Goal: Complete application form

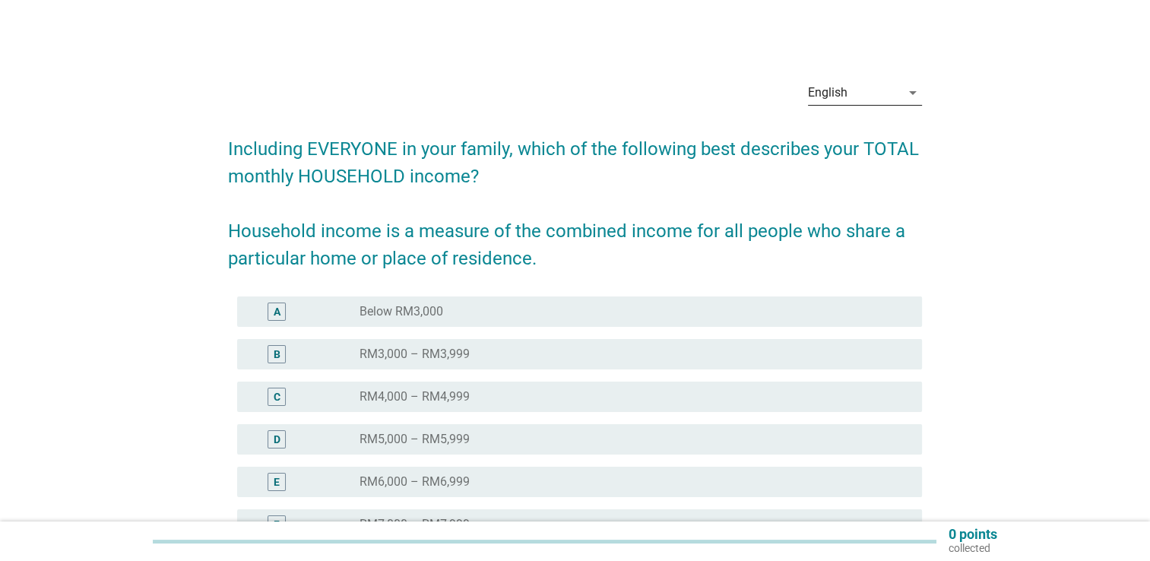
click at [891, 99] on div "English" at bounding box center [854, 93] width 93 height 24
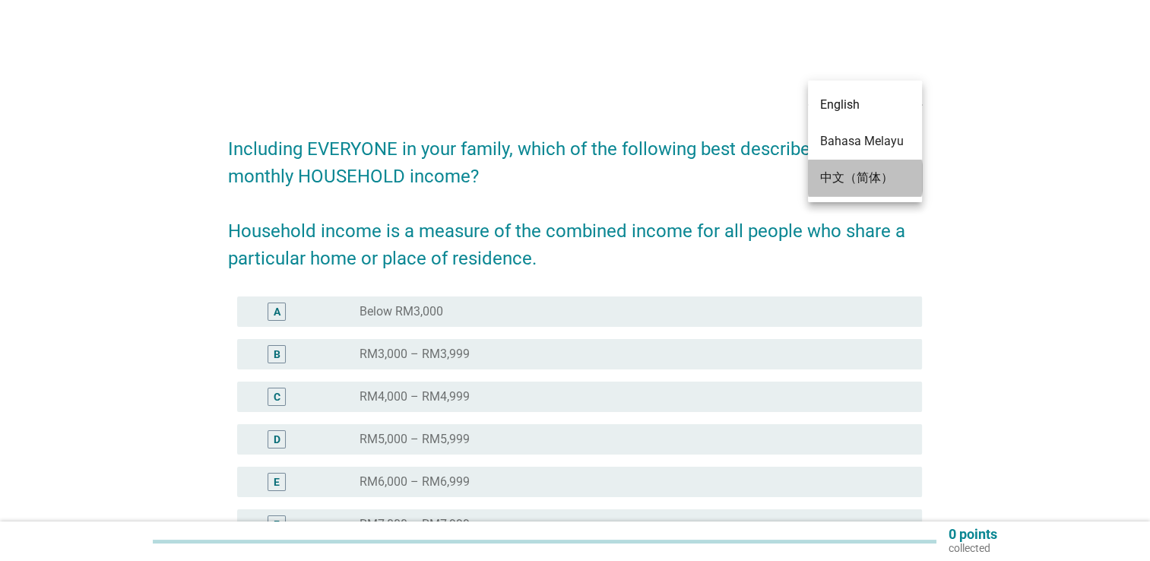
click at [872, 187] on div "中文（简体）" at bounding box center [865, 178] width 90 height 36
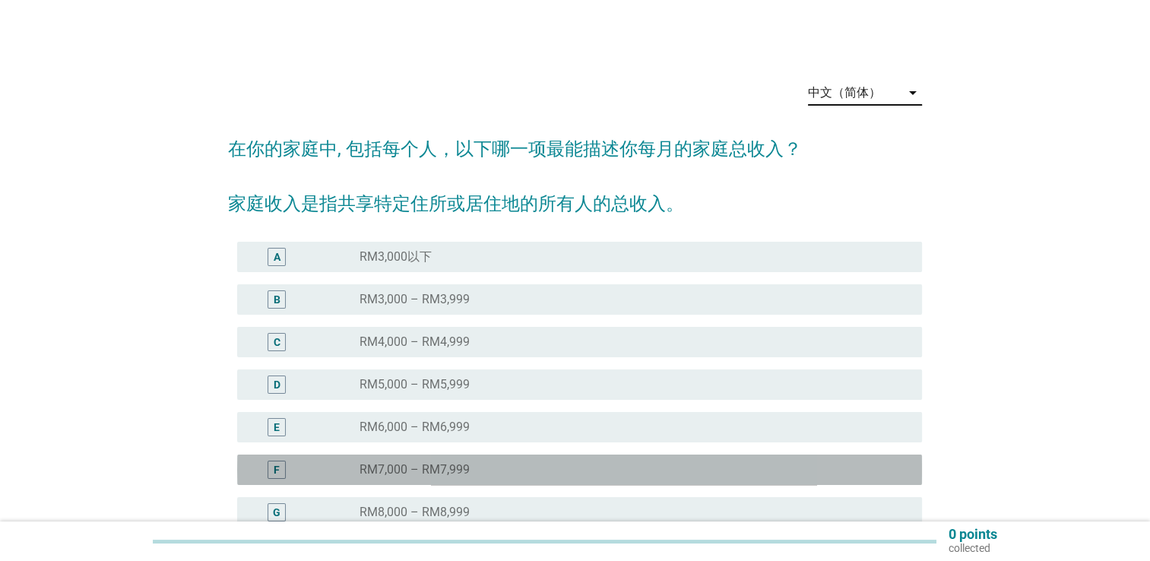
click at [468, 468] on label "RM7,000 – RM7,999" at bounding box center [414, 469] width 110 height 15
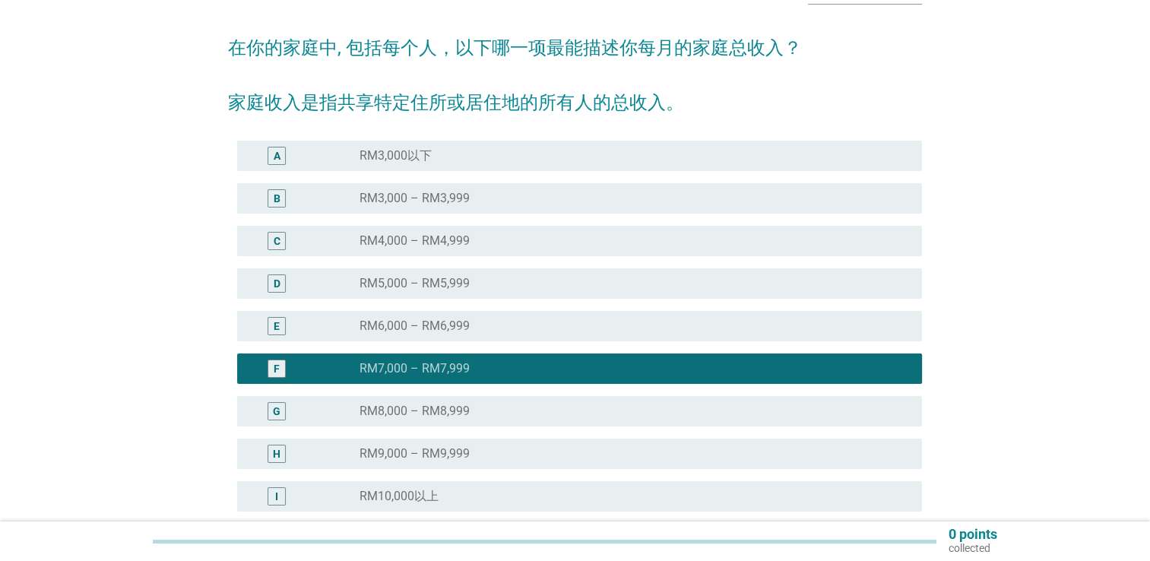
scroll to position [228, 0]
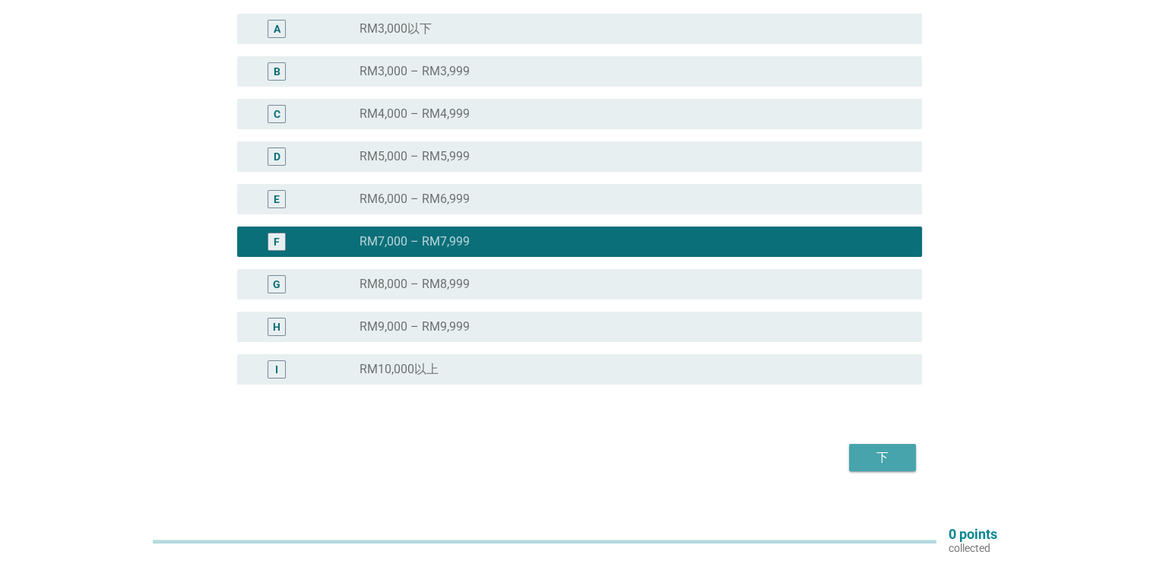
click at [903, 465] on div "下" at bounding box center [882, 457] width 43 height 18
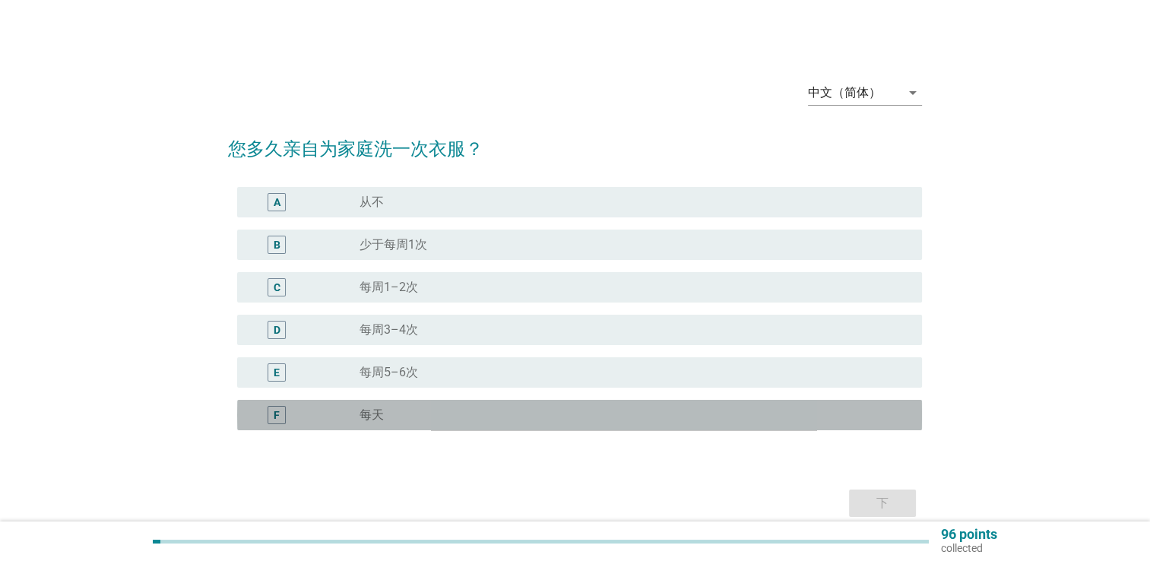
click at [394, 417] on div "radio_button_unchecked 每天" at bounding box center [628, 414] width 538 height 15
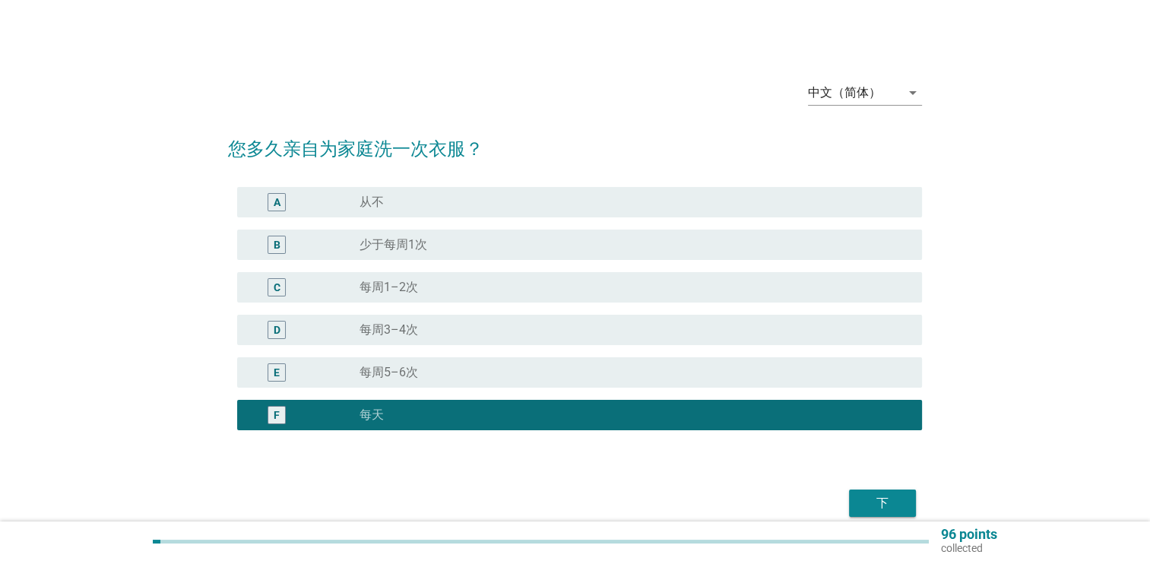
click at [871, 506] on div "下" at bounding box center [882, 503] width 43 height 18
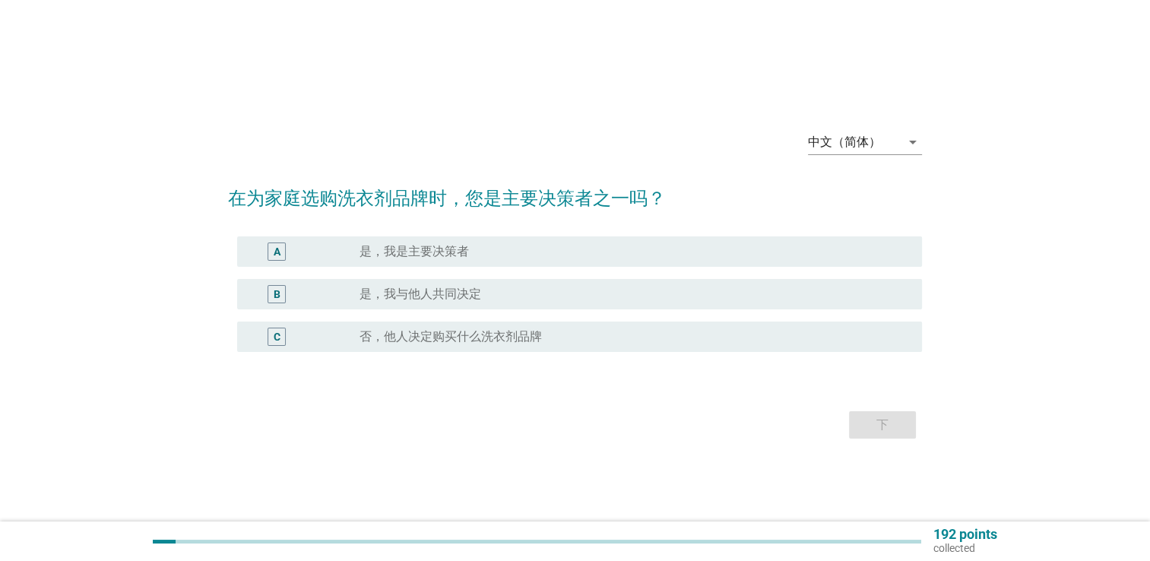
click at [453, 260] on div "radio_button_unchecked 是，我是主要决策者" at bounding box center [634, 251] width 550 height 18
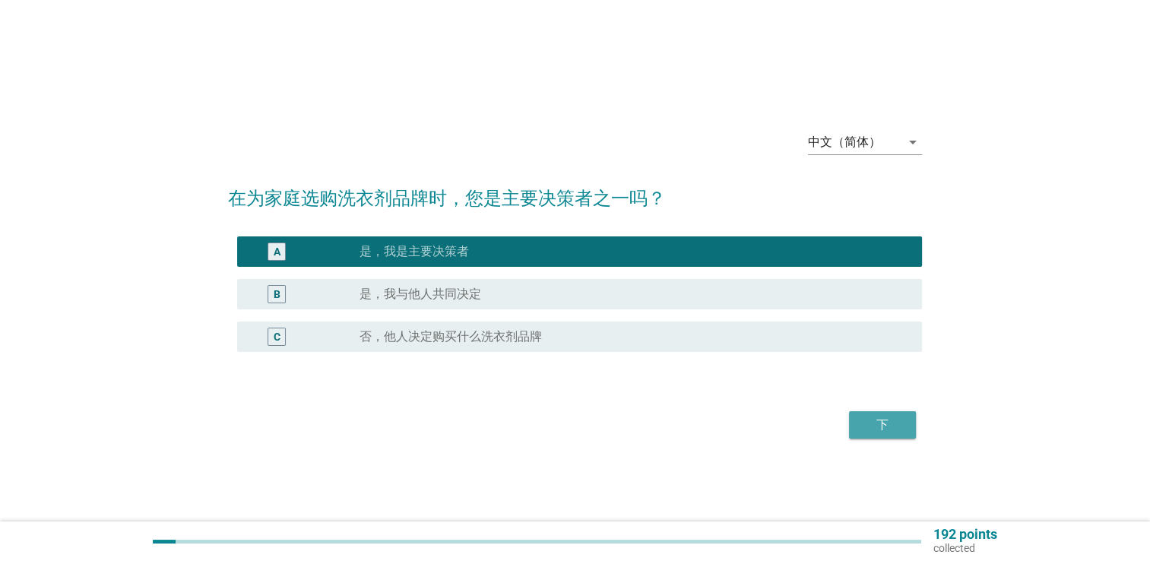
click at [864, 413] on button "下" at bounding box center [882, 424] width 67 height 27
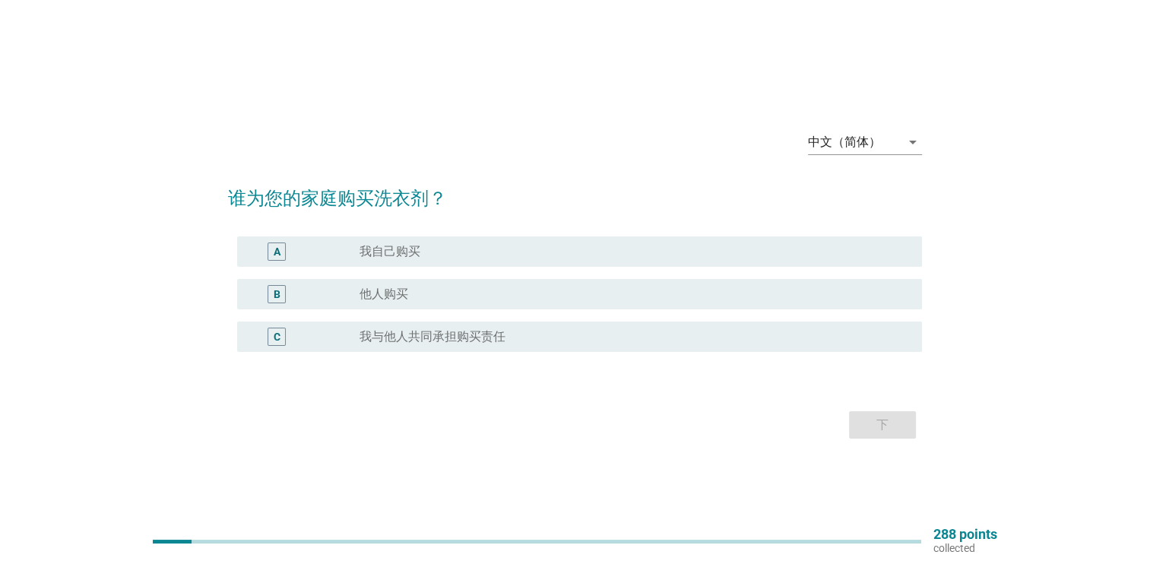
click at [436, 251] on div "radio_button_unchecked 我自己购买" at bounding box center [628, 251] width 538 height 15
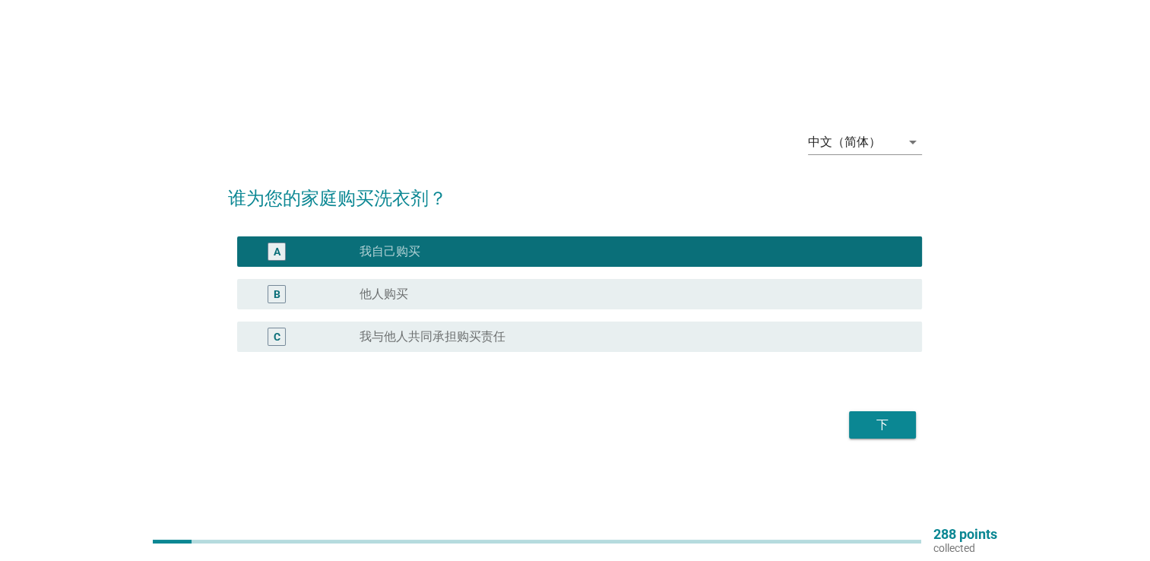
click at [888, 421] on div "下" at bounding box center [882, 425] width 43 height 18
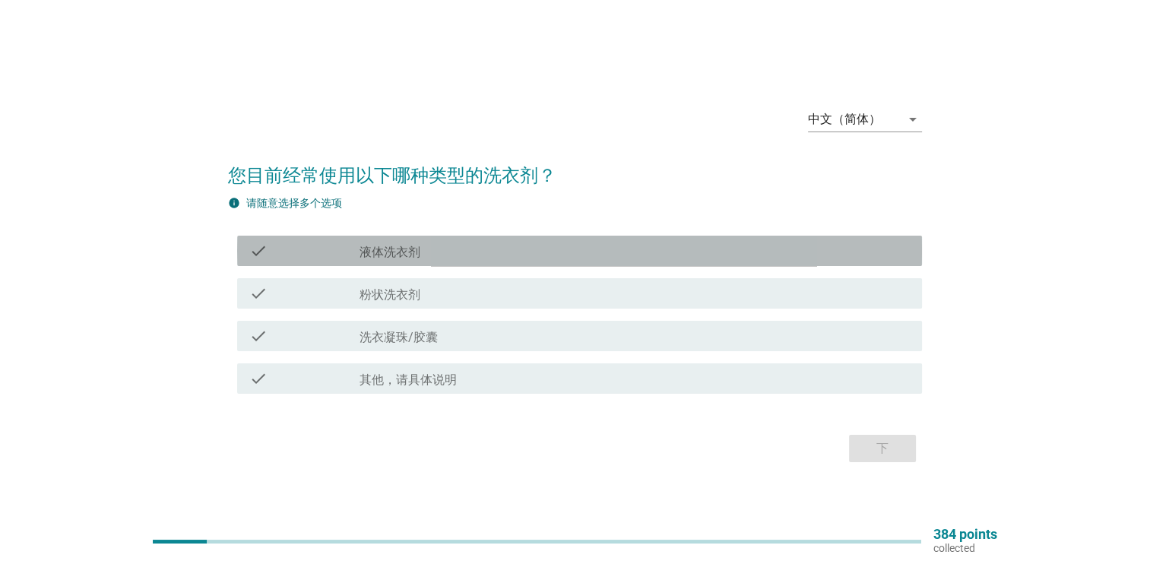
click at [428, 240] on div "check check_box_outline_blank 液体洗衣剂" at bounding box center [579, 251] width 685 height 30
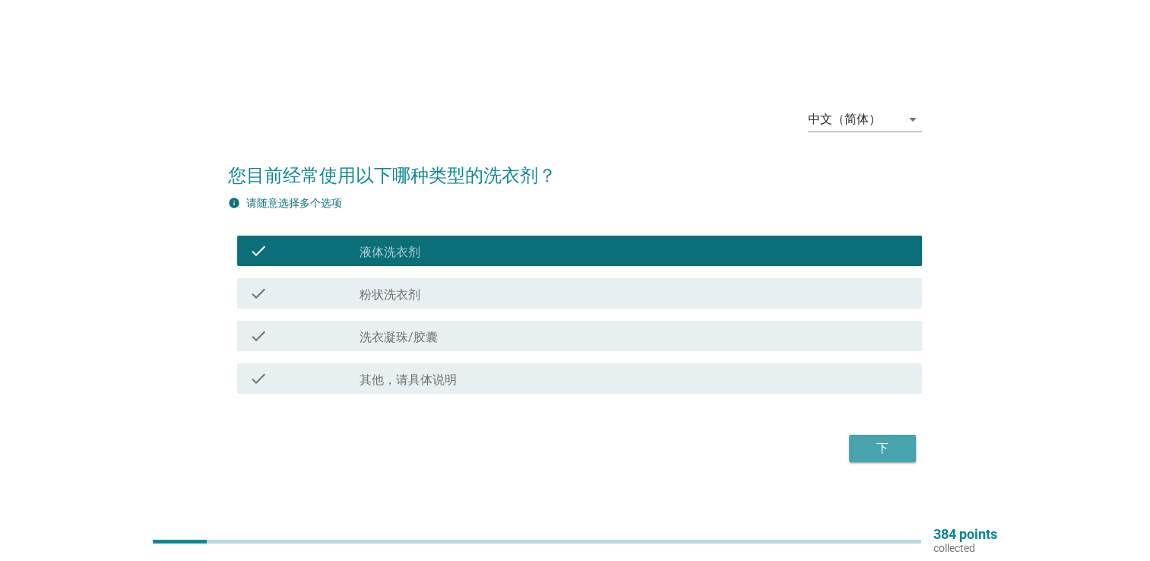
click at [904, 442] on button "下" at bounding box center [882, 448] width 67 height 27
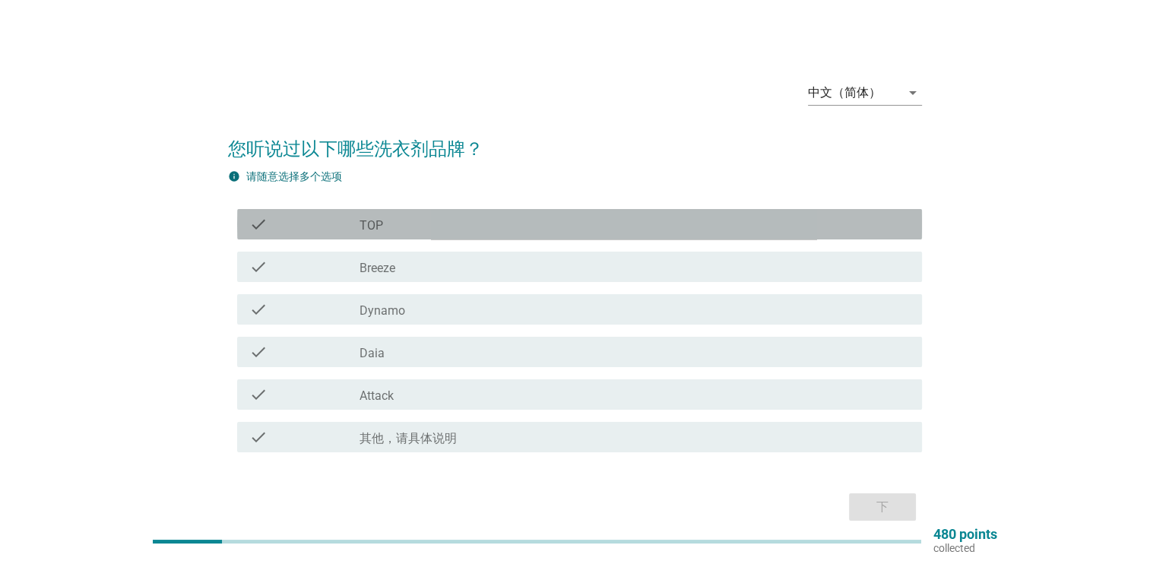
click at [434, 232] on div "check_box_outline_blank TOP" at bounding box center [634, 224] width 550 height 18
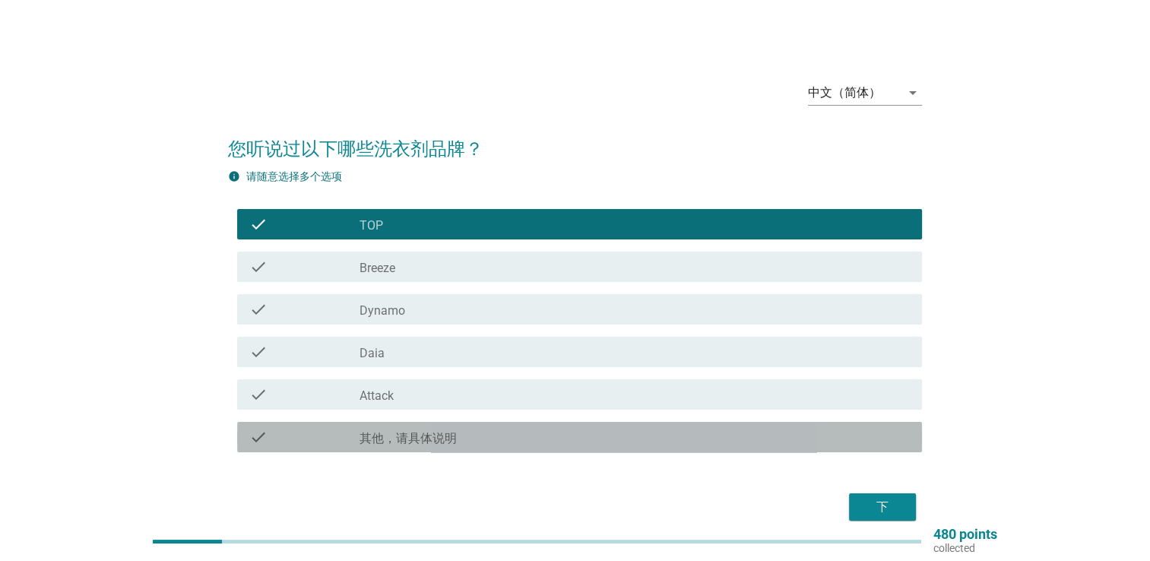
click at [415, 433] on label "其他，请具体说明" at bounding box center [407, 438] width 97 height 15
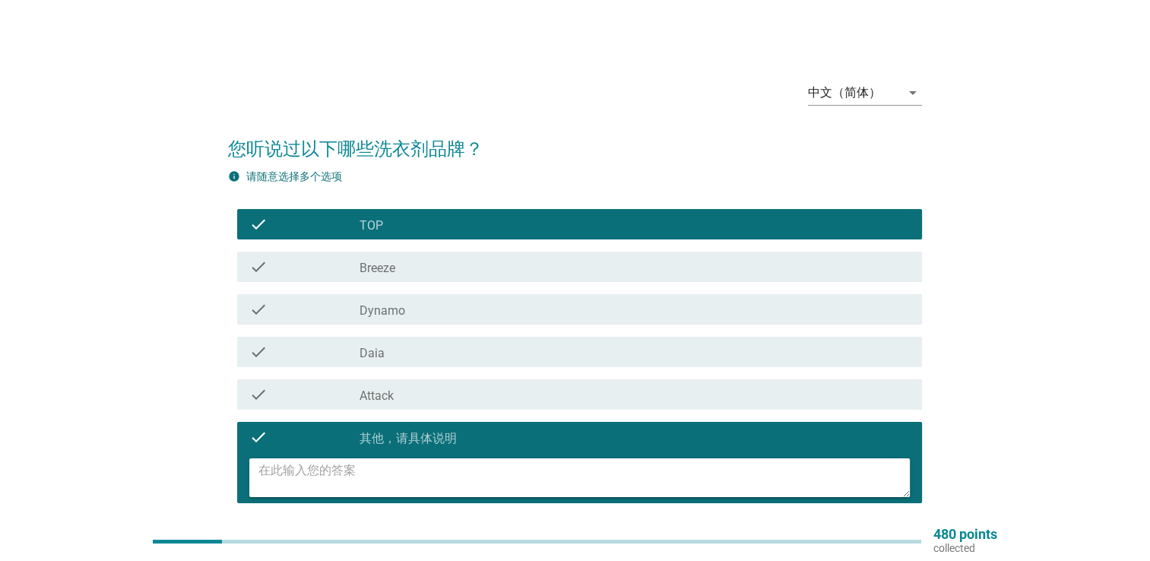
click at [415, 433] on label "其他，请具体说明" at bounding box center [407, 438] width 97 height 15
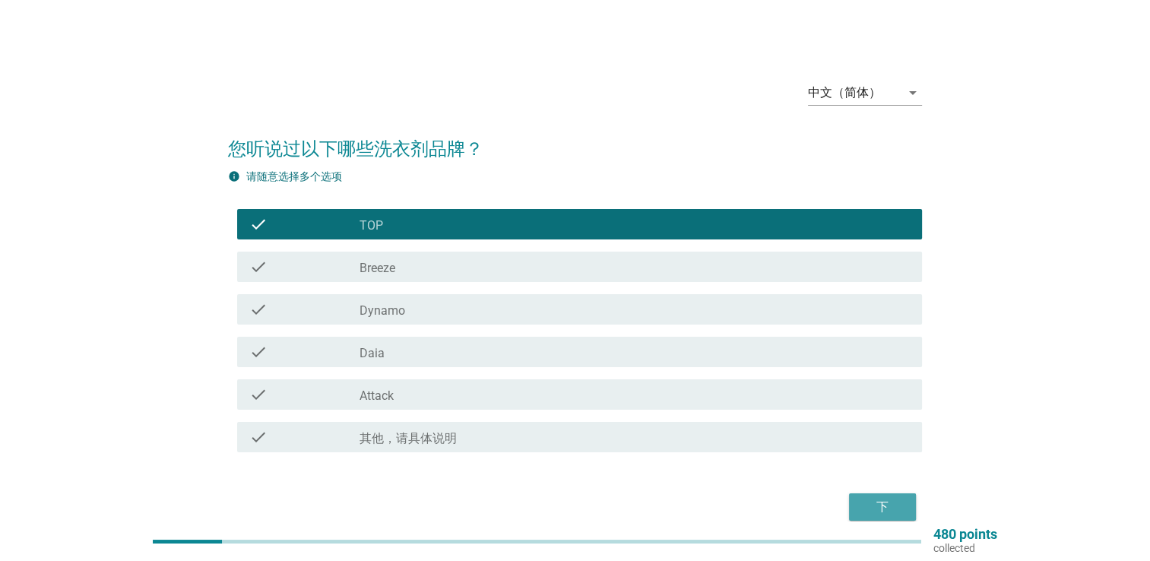
click at [898, 508] on div "下" at bounding box center [882, 507] width 43 height 18
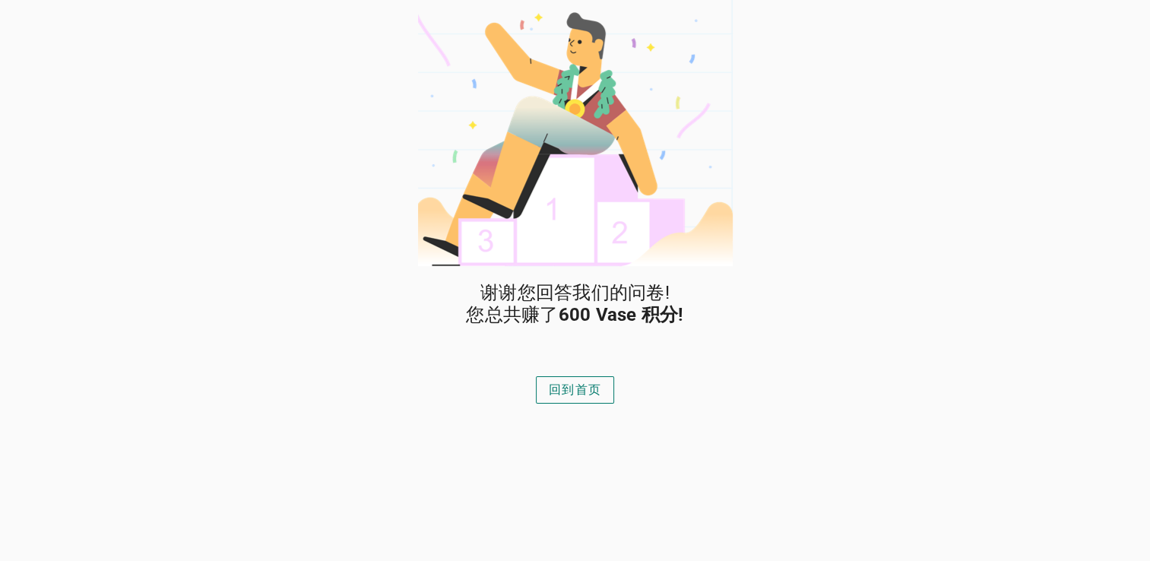
click at [598, 394] on div "回到首页" at bounding box center [575, 390] width 52 height 18
